Goal: Task Accomplishment & Management: Manage account settings

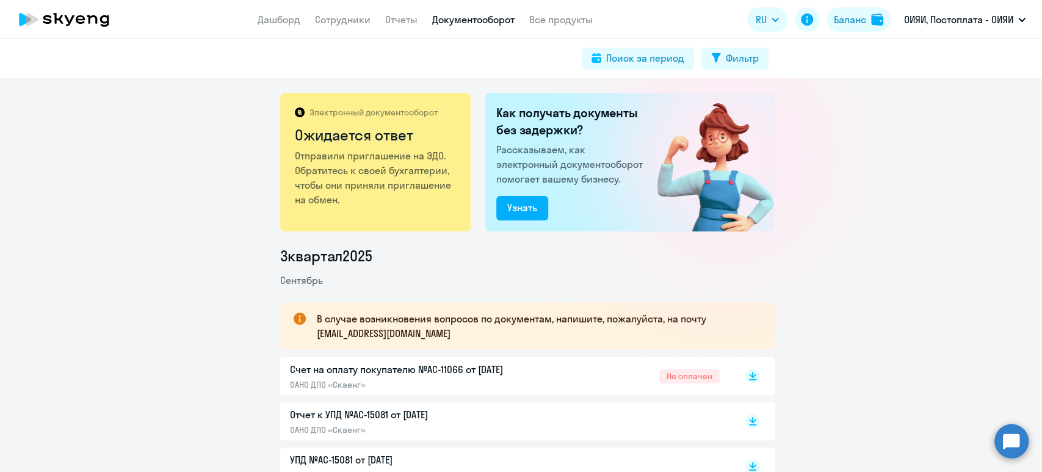
scroll to position [244, 0]
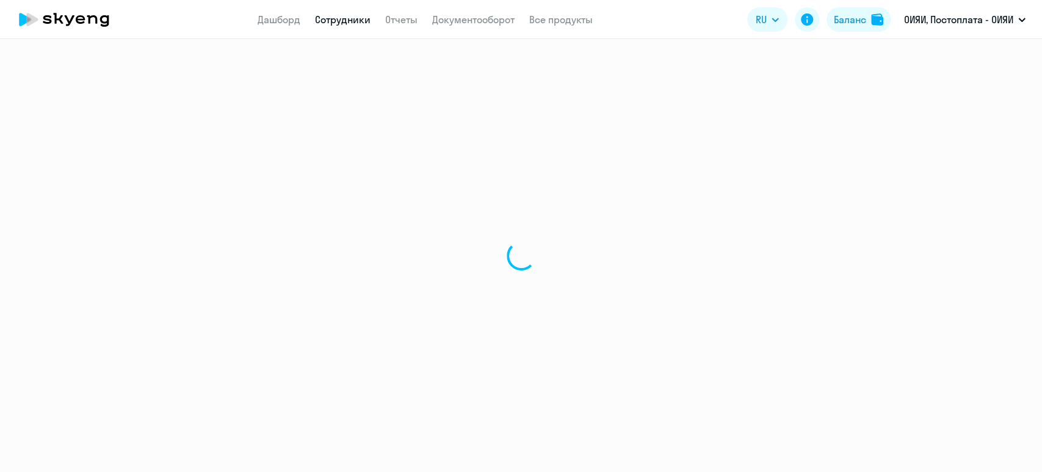
select select "30"
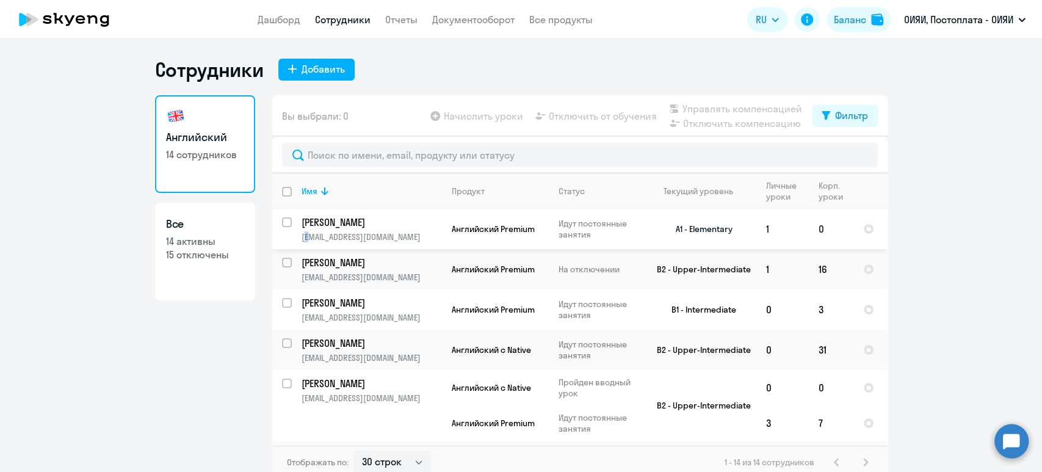
click at [302, 231] on p "shahov@jinr.ru" at bounding box center [372, 236] width 140 height 11
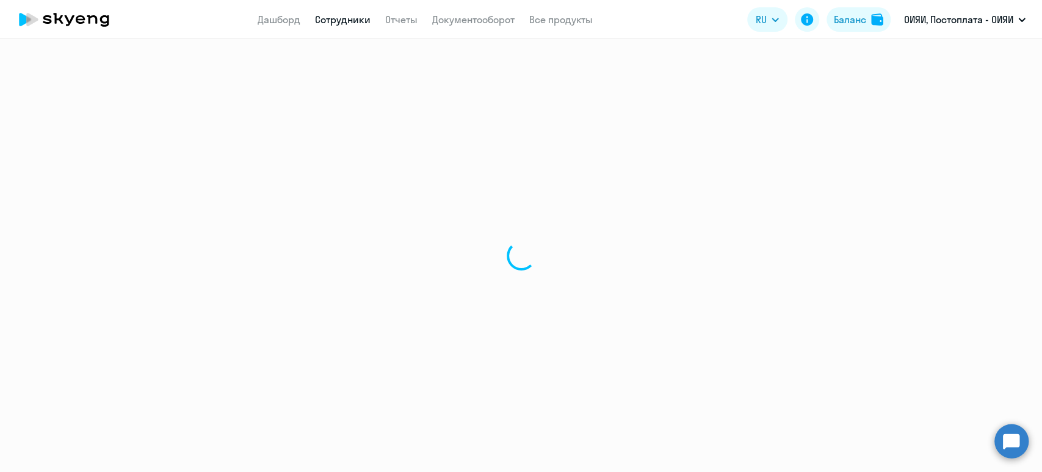
select select "english"
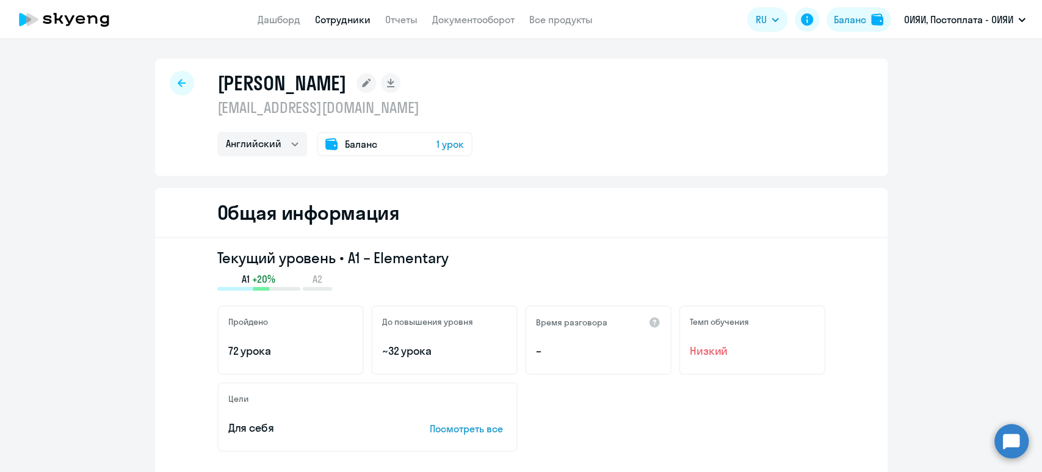
click at [344, 19] on link "Сотрудники" at bounding box center [343, 19] width 56 height 12
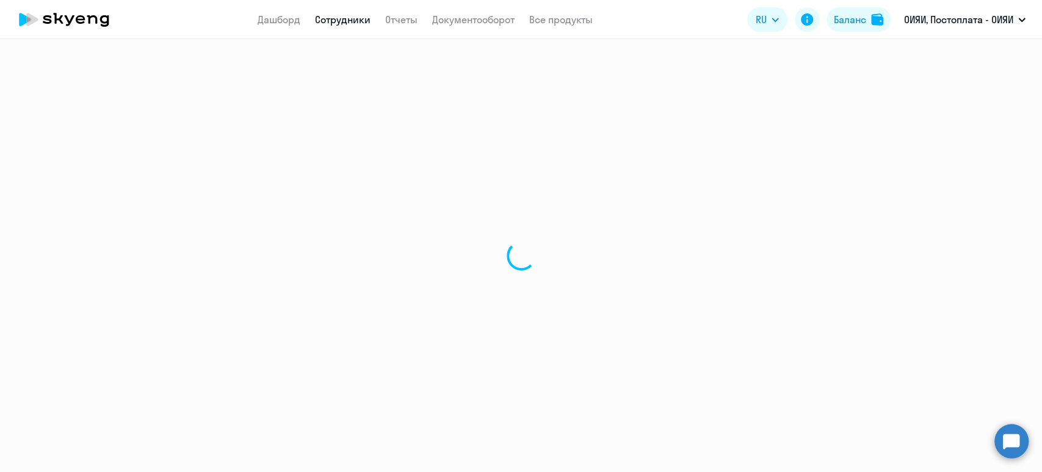
select select "30"
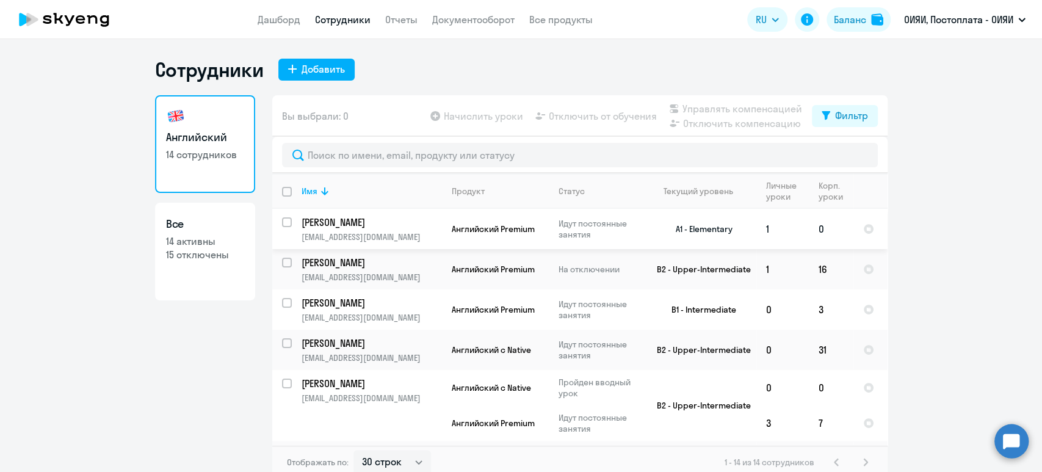
click at [282, 220] on input "select row 39736509" at bounding box center [294, 229] width 24 height 24
checkbox input "true"
click at [480, 119] on app-table-action-button "Начислить уроки" at bounding box center [475, 116] width 95 height 15
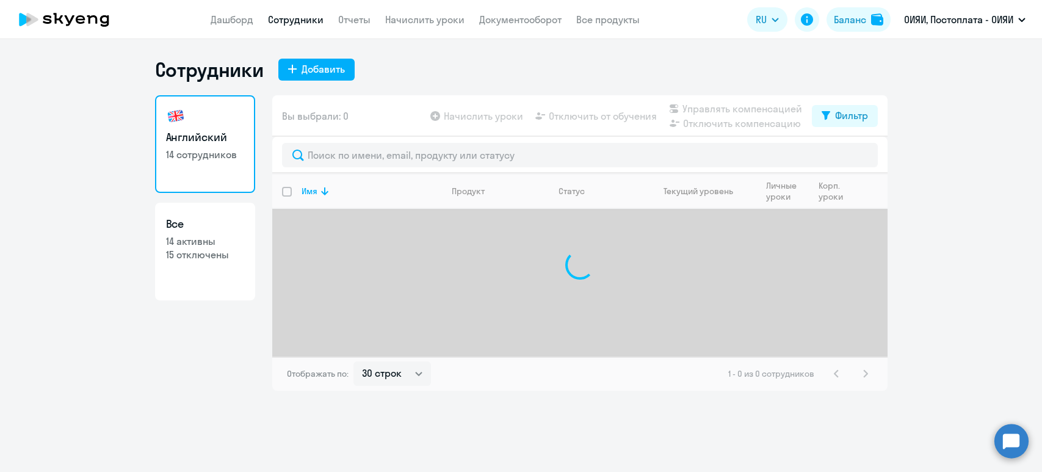
select select "30"
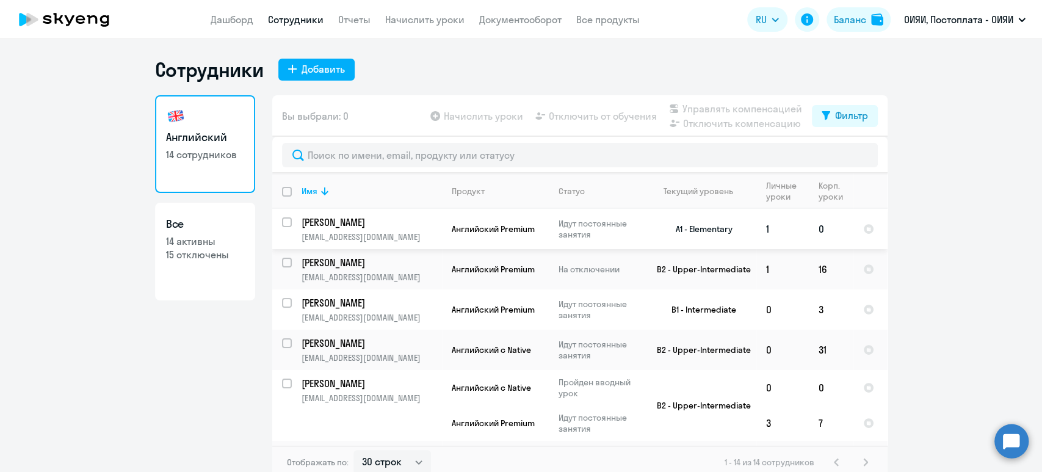
click at [282, 221] on input "select row 39736509" at bounding box center [294, 229] width 24 height 24
checkbox input "true"
